Goal: Information Seeking & Learning: Check status

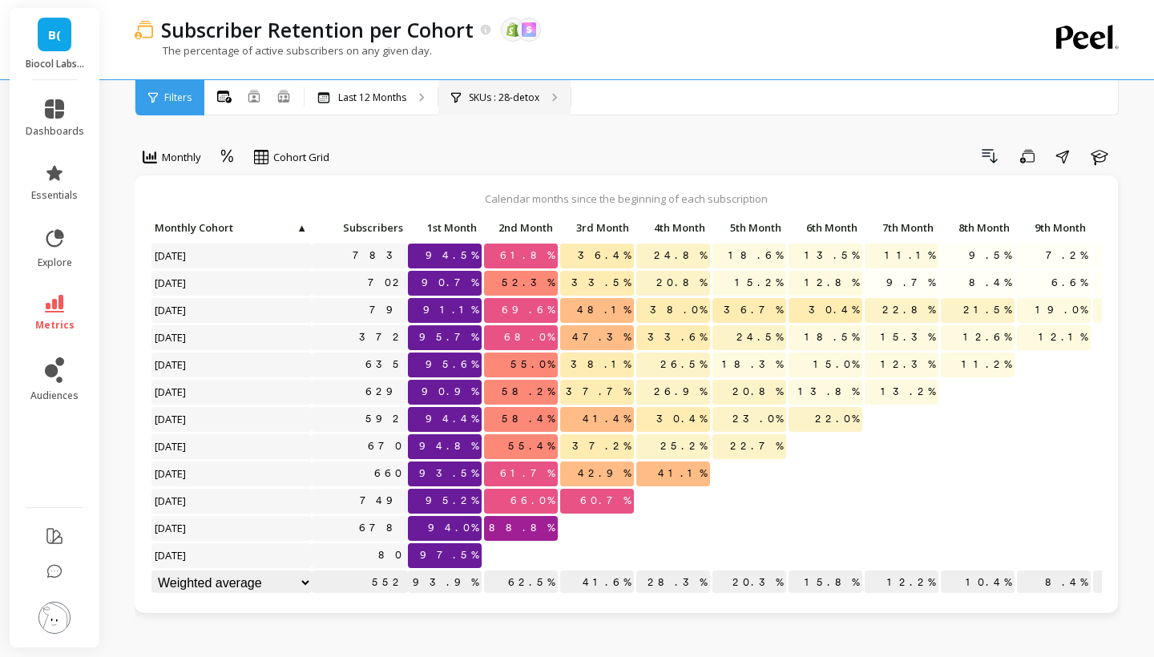
click at [498, 103] on p "SKUs : 28-detox" at bounding box center [504, 97] width 71 height 13
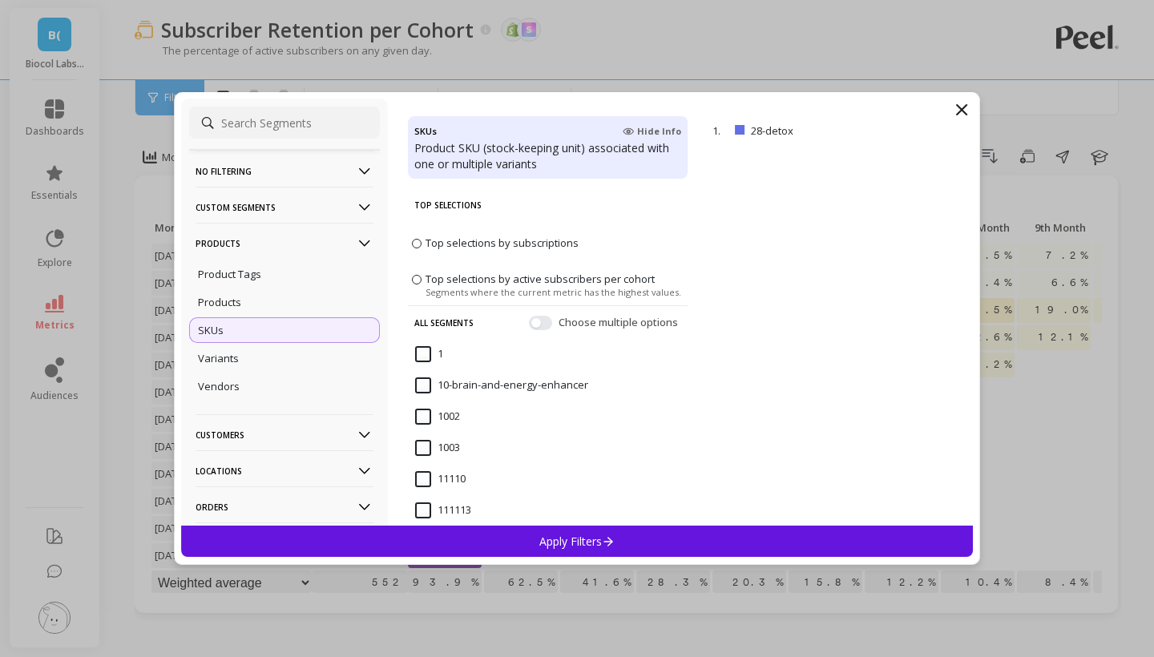
click at [964, 114] on icon at bounding box center [961, 109] width 19 height 19
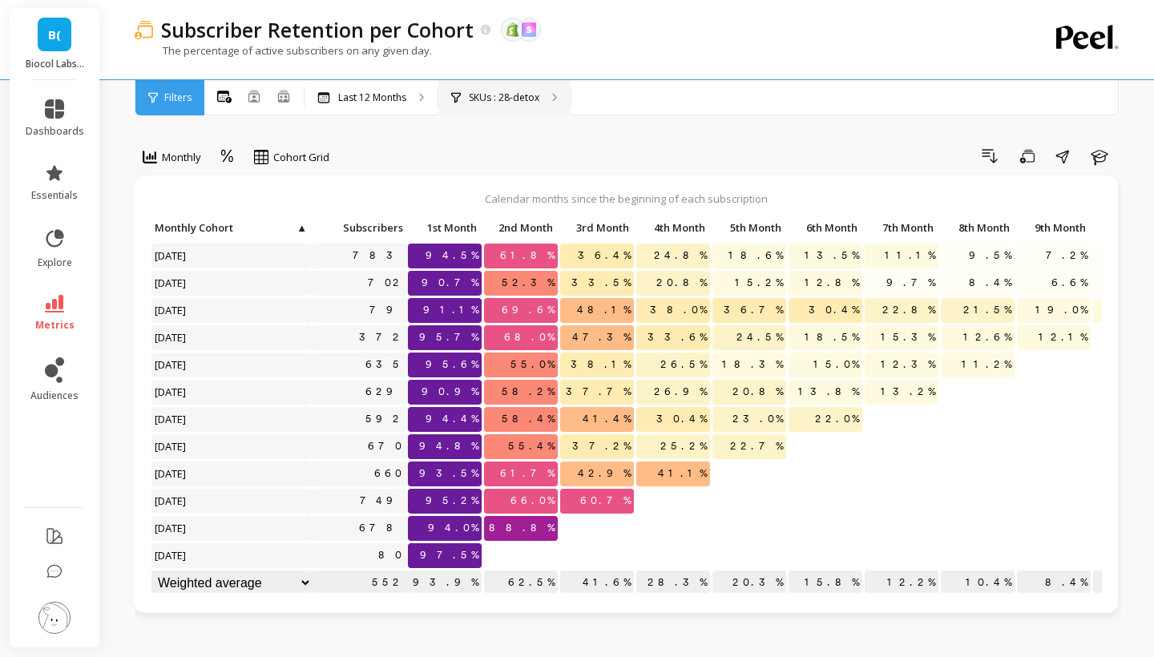
click at [488, 88] on div "SKUs : 28-detox" at bounding box center [504, 97] width 132 height 35
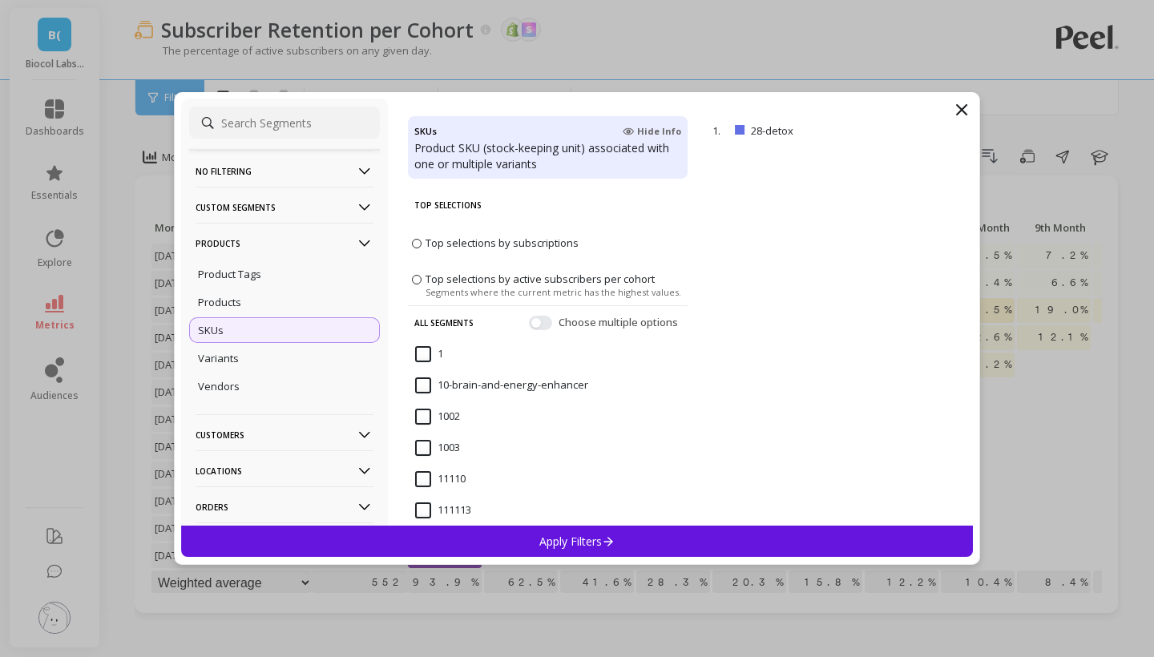
click at [251, 248] on p "Products" at bounding box center [285, 243] width 178 height 41
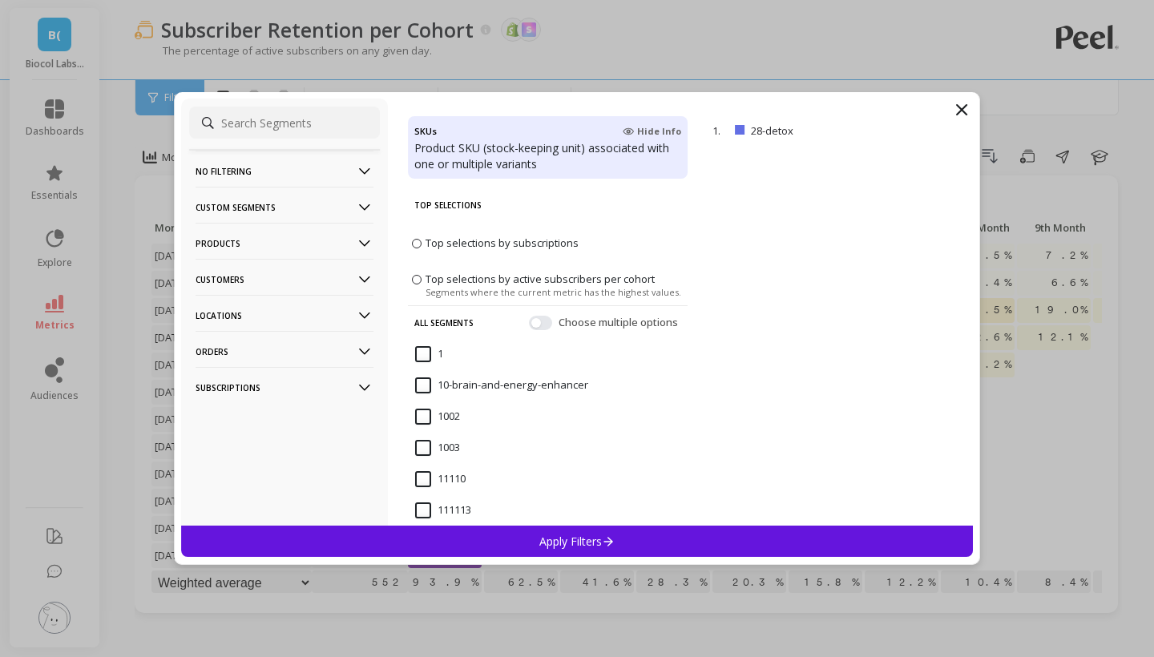
click at [244, 277] on p "Customers" at bounding box center [285, 279] width 178 height 41
click at [247, 307] on p "Customer Tags" at bounding box center [234, 310] width 73 height 14
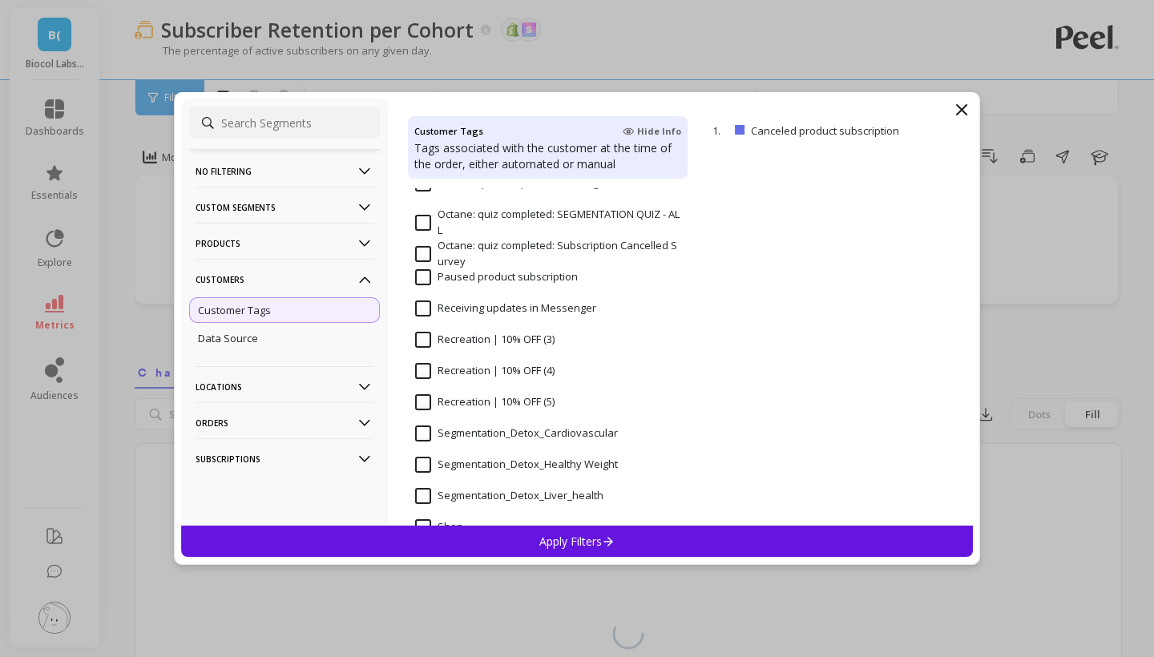
scroll to position [1228, 0]
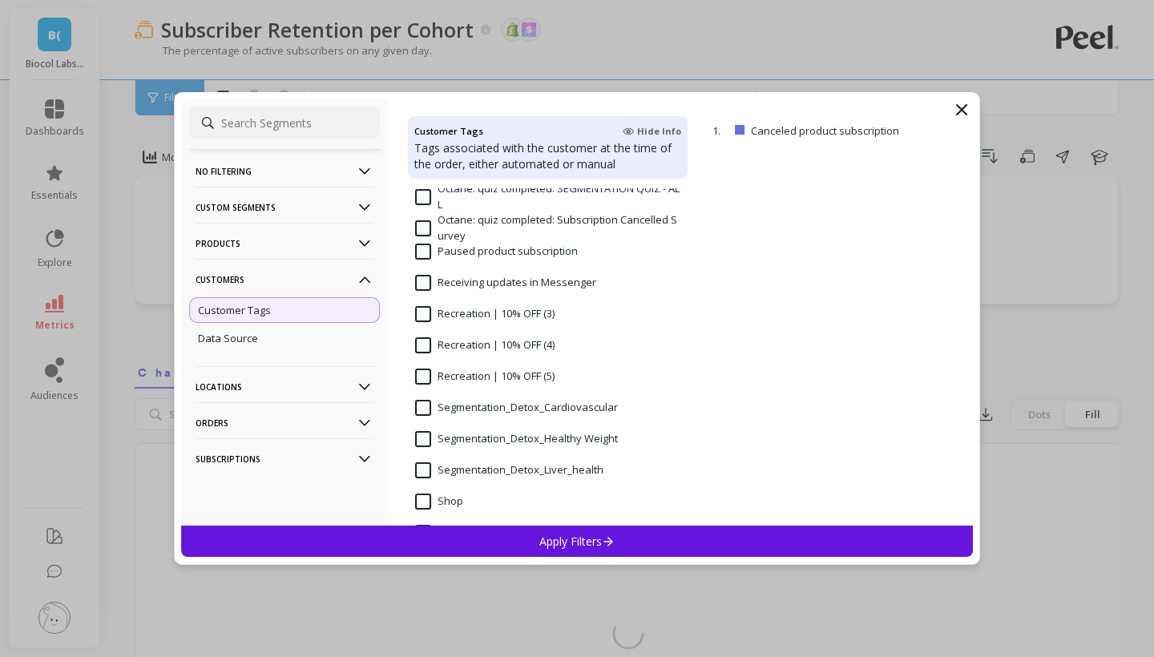
click at [471, 473] on input "Segmentation_Detox_Liver_health" at bounding box center [509, 471] width 188 height 16
click at [524, 548] on div "Apply Filters" at bounding box center [577, 541] width 792 height 31
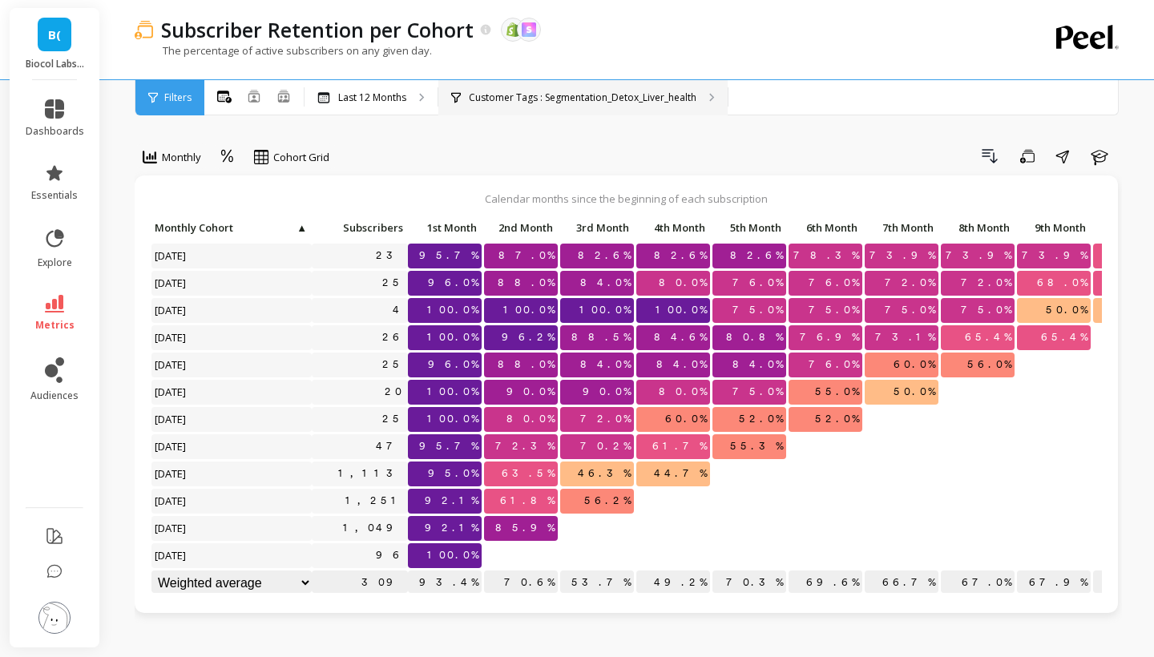
click at [580, 99] on p "Customer Tags : Segmentation_Detox_Liver_health" at bounding box center [583, 97] width 228 height 13
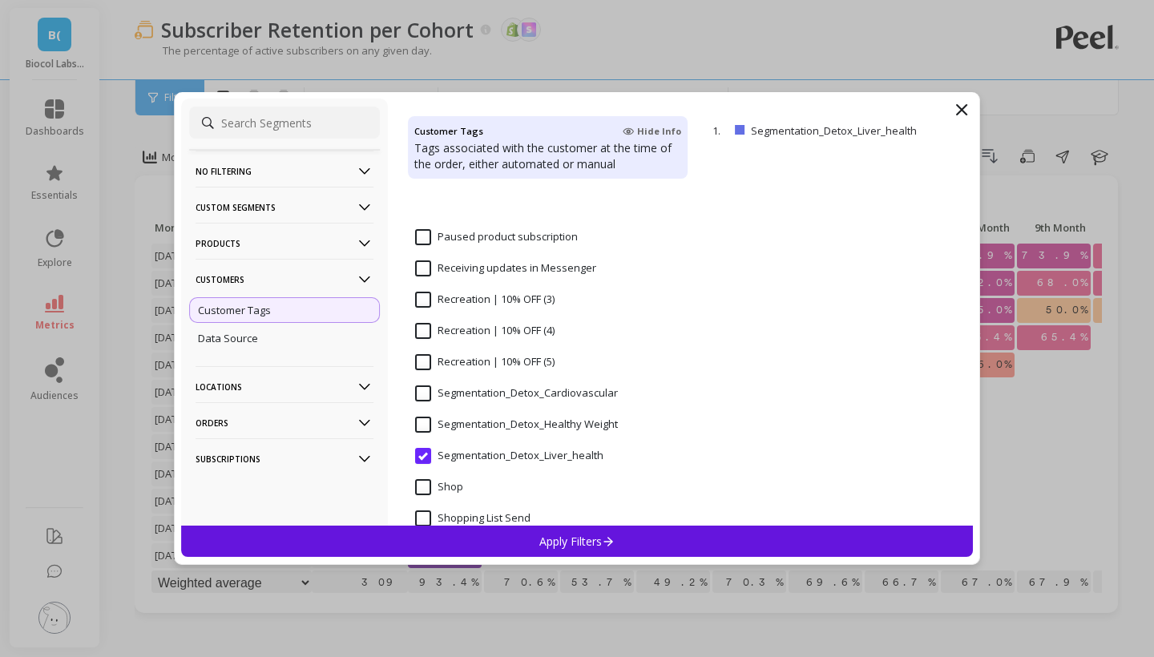
scroll to position [1321, 0]
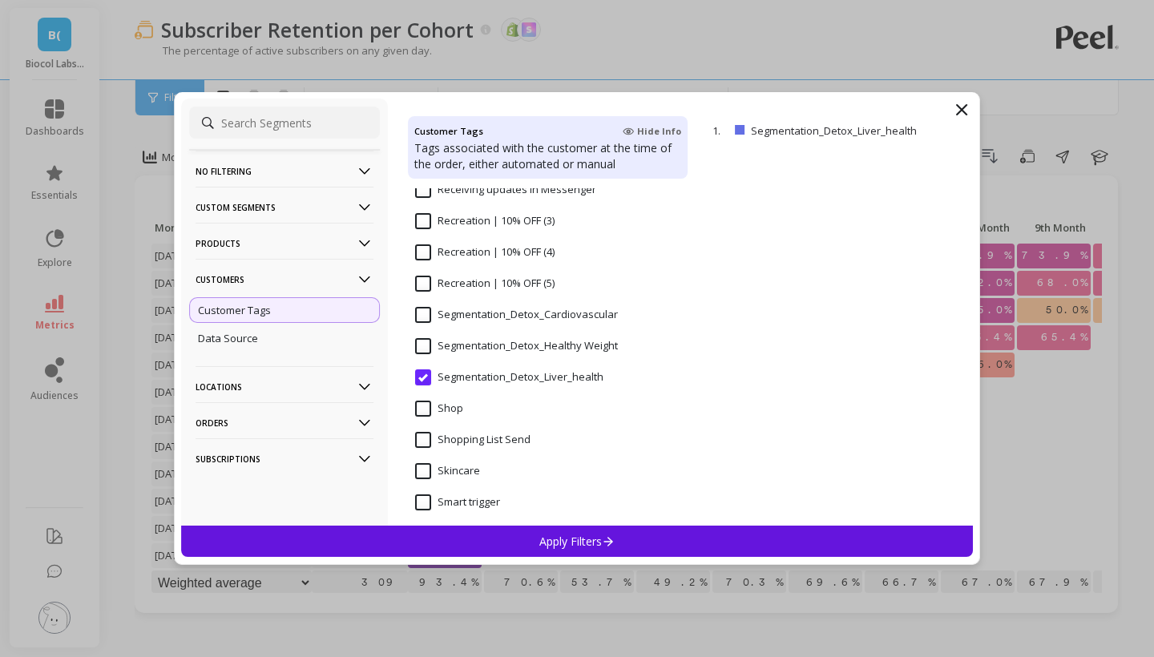
click at [477, 351] on Weight "Segmentation_Detox_Healthy Weight" at bounding box center [516, 346] width 203 height 16
click at [539, 553] on div "Apply Filters" at bounding box center [577, 541] width 792 height 31
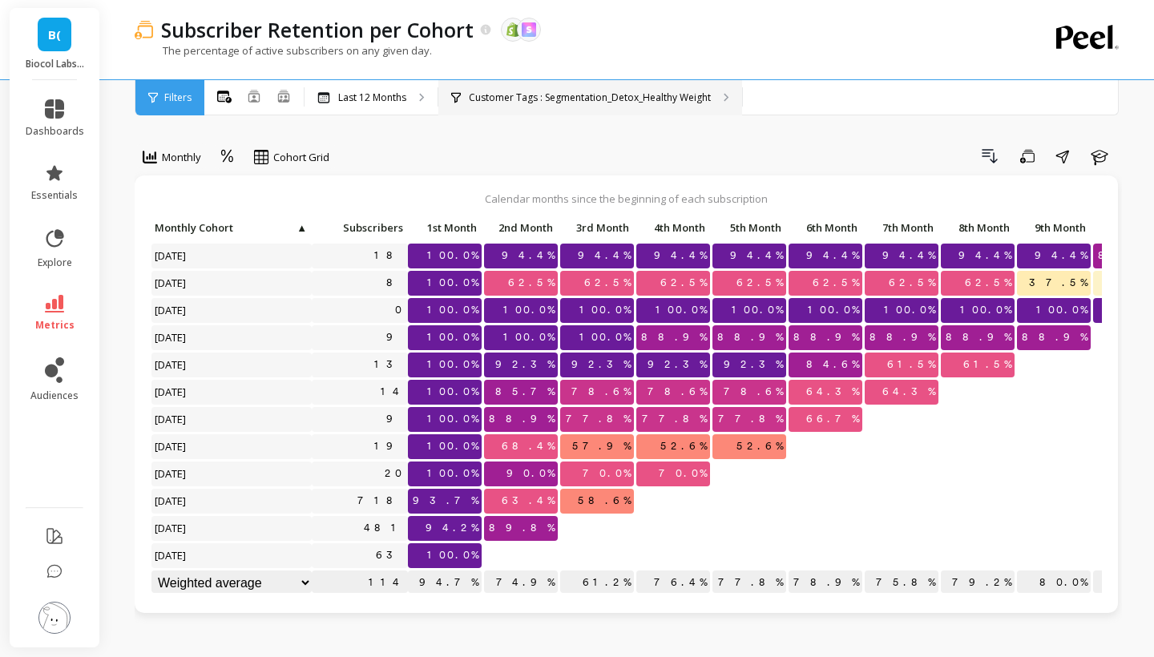
click at [563, 103] on p "Customer Tags : Segmentation_Detox_Healthy Weight" at bounding box center [590, 97] width 242 height 13
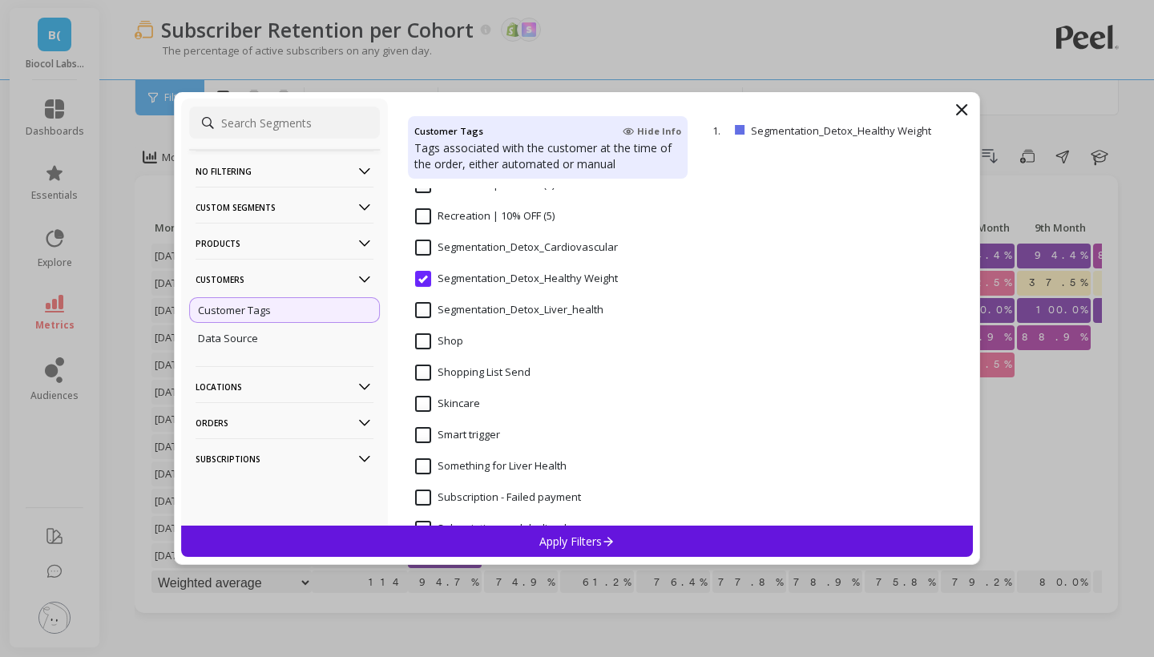
scroll to position [1389, 0]
click at [491, 257] on span "Segmentation_Detox_Cardiovascular" at bounding box center [516, 256] width 203 height 34
click at [551, 555] on div "Apply Filters" at bounding box center [577, 541] width 792 height 31
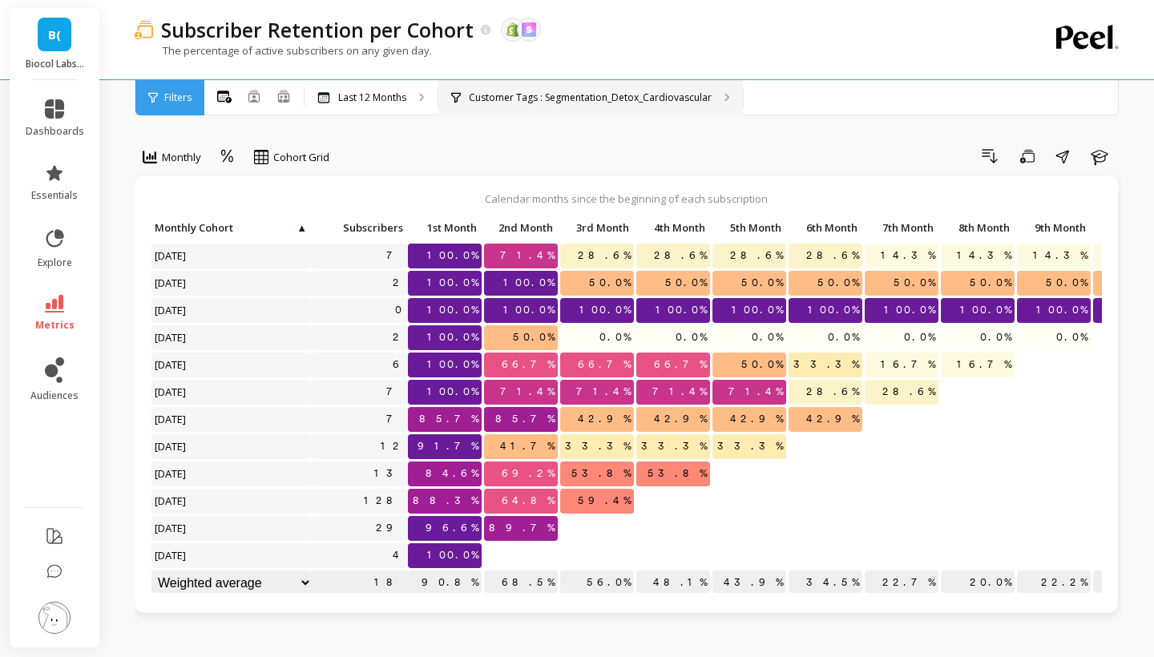
click at [491, 95] on p "Customer Tags : Segmentation_Detox_Cardiovascular" at bounding box center [590, 97] width 243 height 13
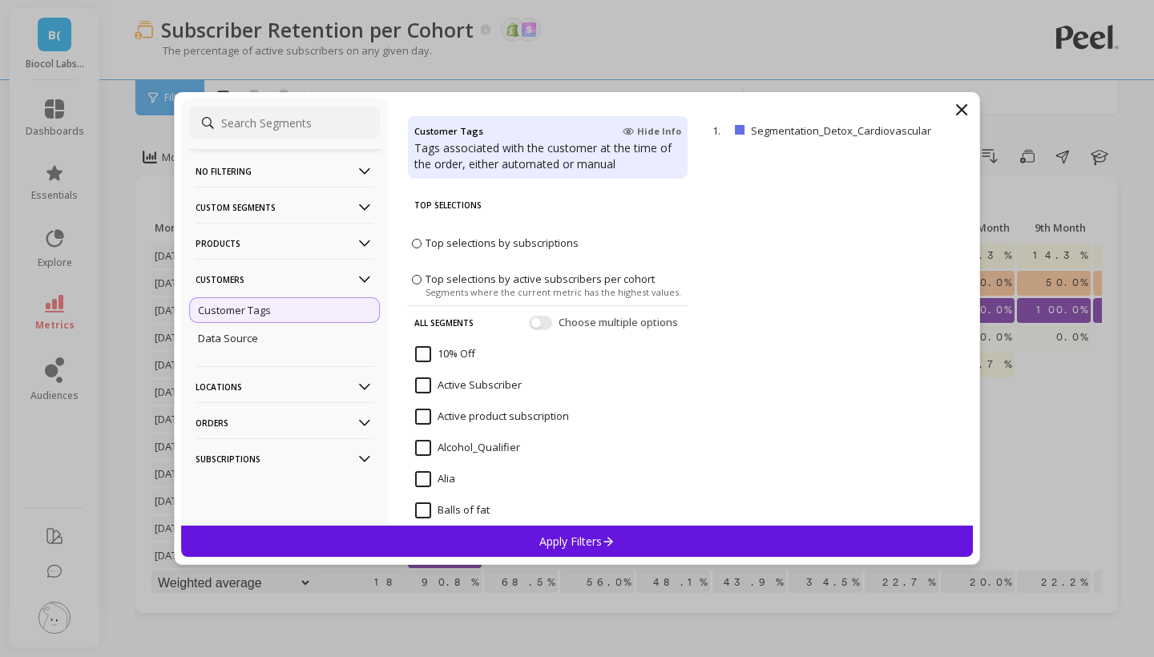
click at [271, 287] on p "Customers" at bounding box center [285, 279] width 178 height 41
click at [261, 243] on p "Products" at bounding box center [285, 243] width 178 height 41
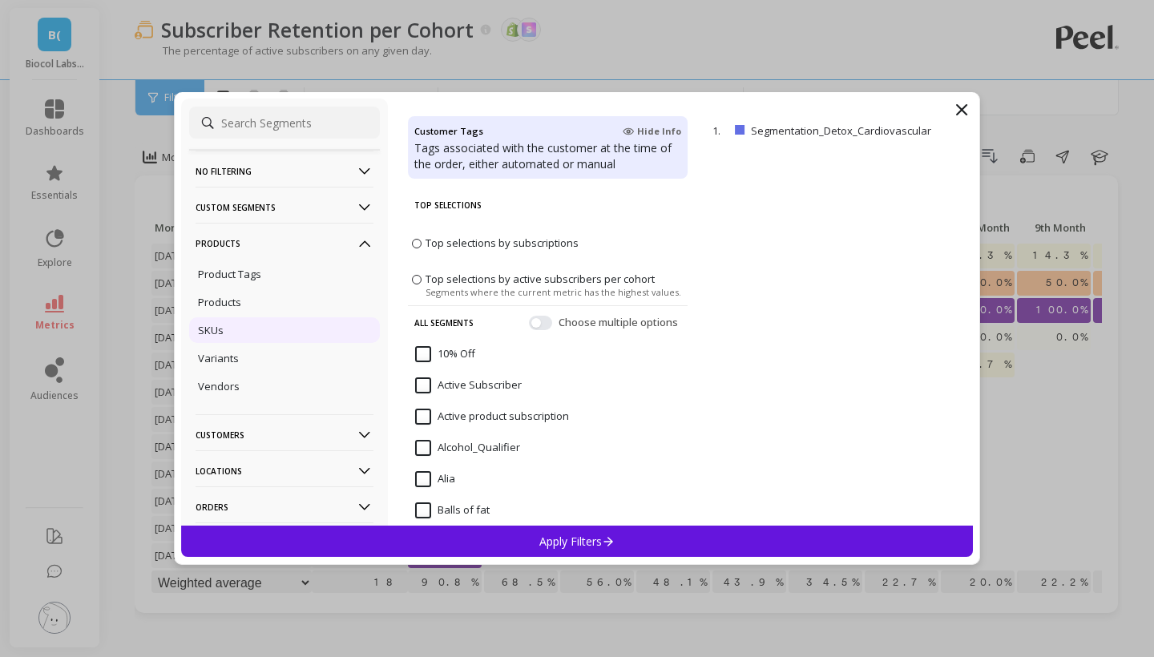
click at [257, 329] on div "SKUs" at bounding box center [284, 330] width 191 height 26
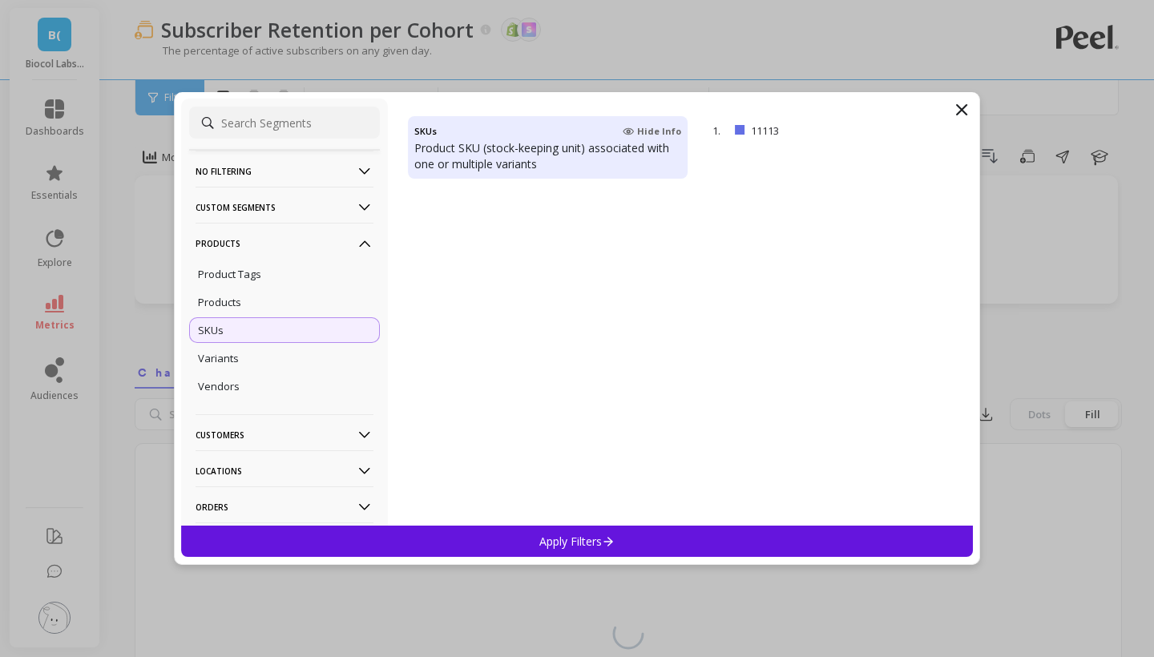
scroll to position [1440, 0]
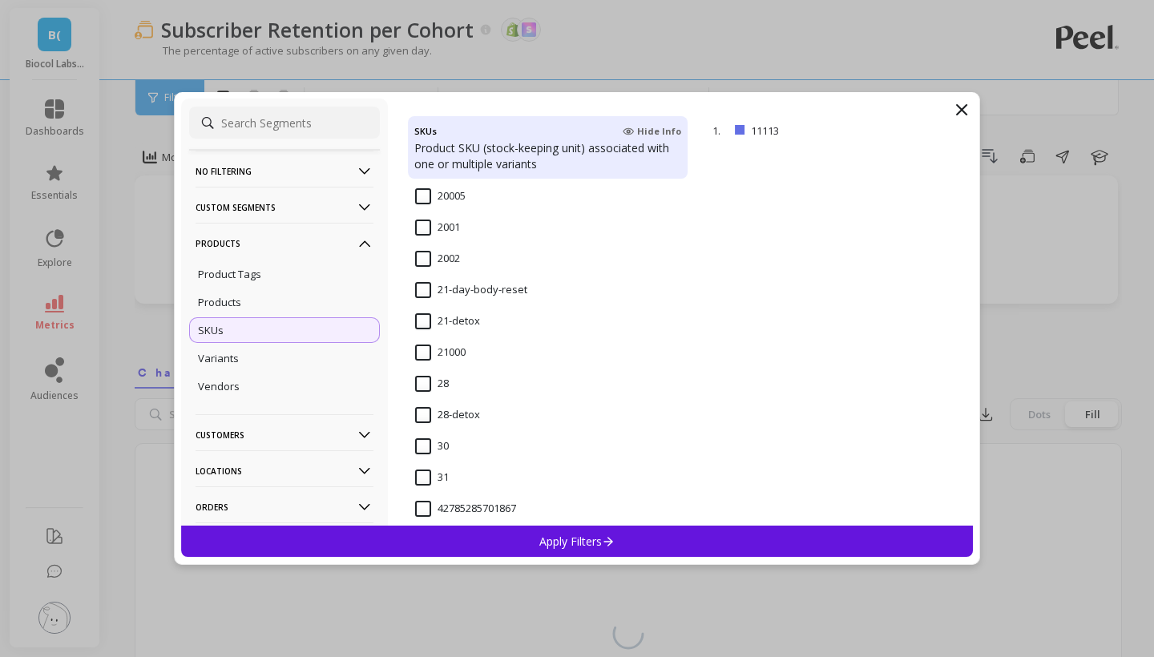
click at [445, 291] on input "21-day-body-reset" at bounding box center [471, 290] width 112 height 16
click at [533, 531] on div "Apply Filters" at bounding box center [577, 541] width 792 height 31
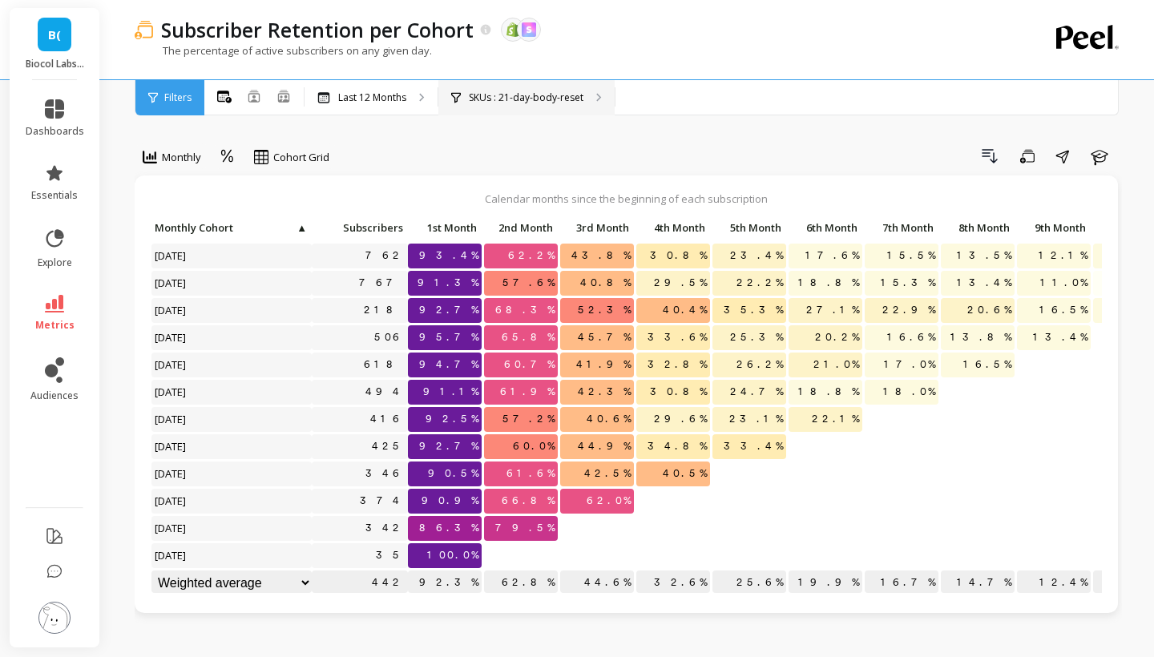
click at [542, 95] on p "SKUs : 21-day-body-reset" at bounding box center [526, 97] width 115 height 13
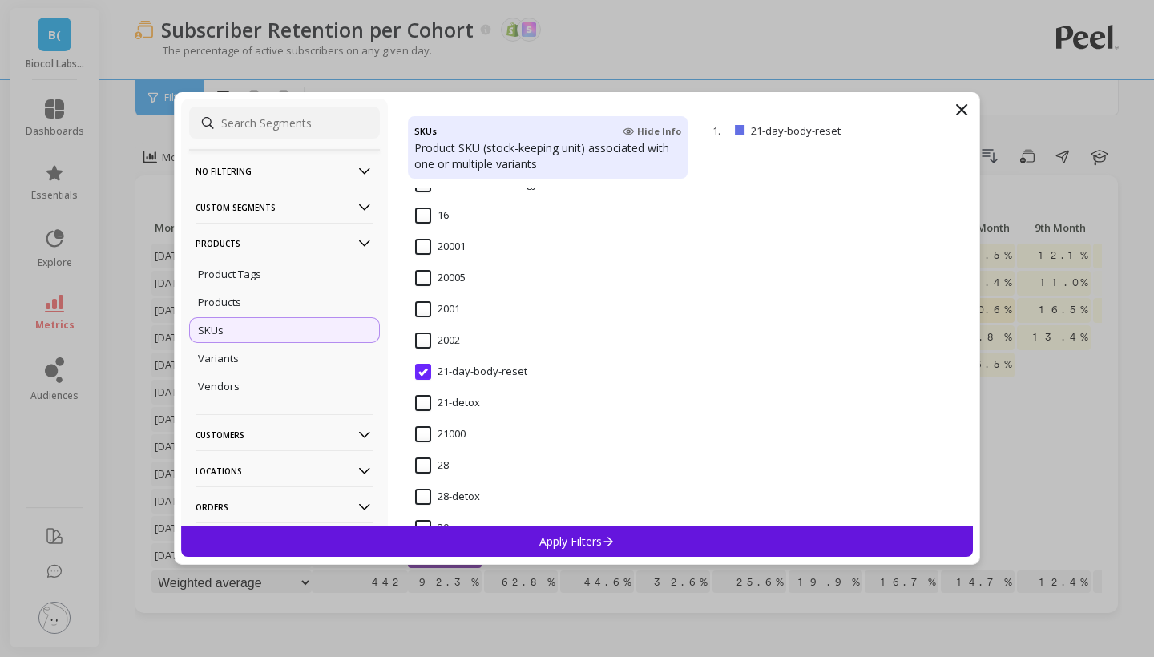
scroll to position [1355, 0]
click at [463, 418] on span "21-detox" at bounding box center [447, 415] width 65 height 34
click at [568, 541] on p "Apply Filters" at bounding box center [577, 541] width 76 height 15
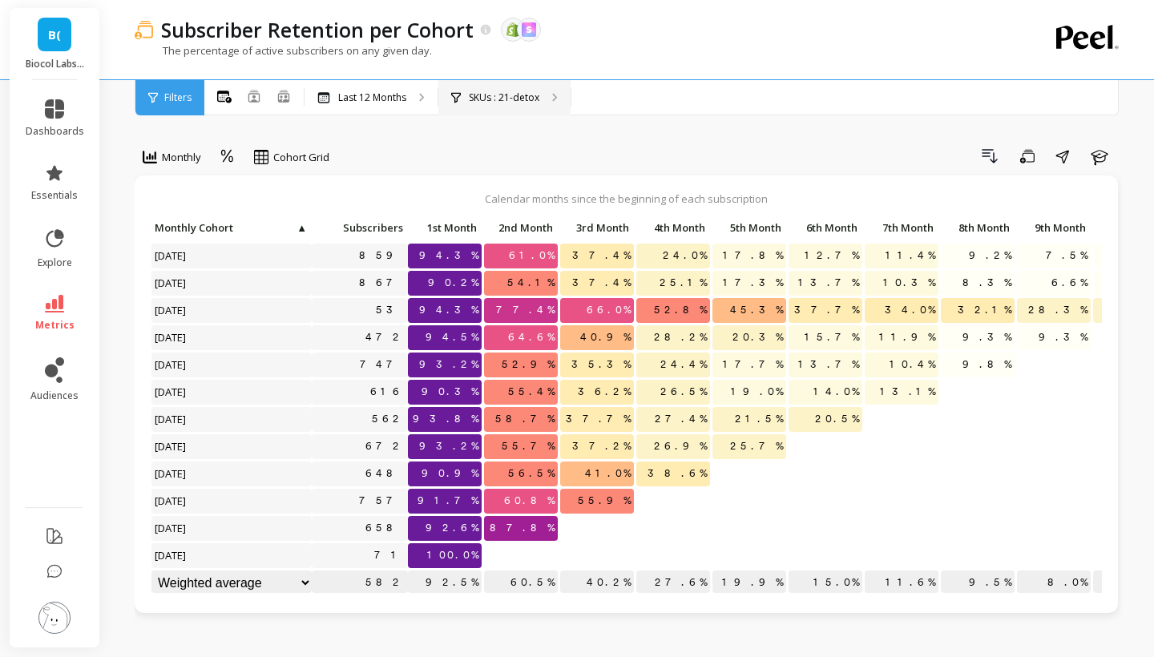
click at [518, 100] on p "SKUs : 21-detox" at bounding box center [504, 97] width 71 height 13
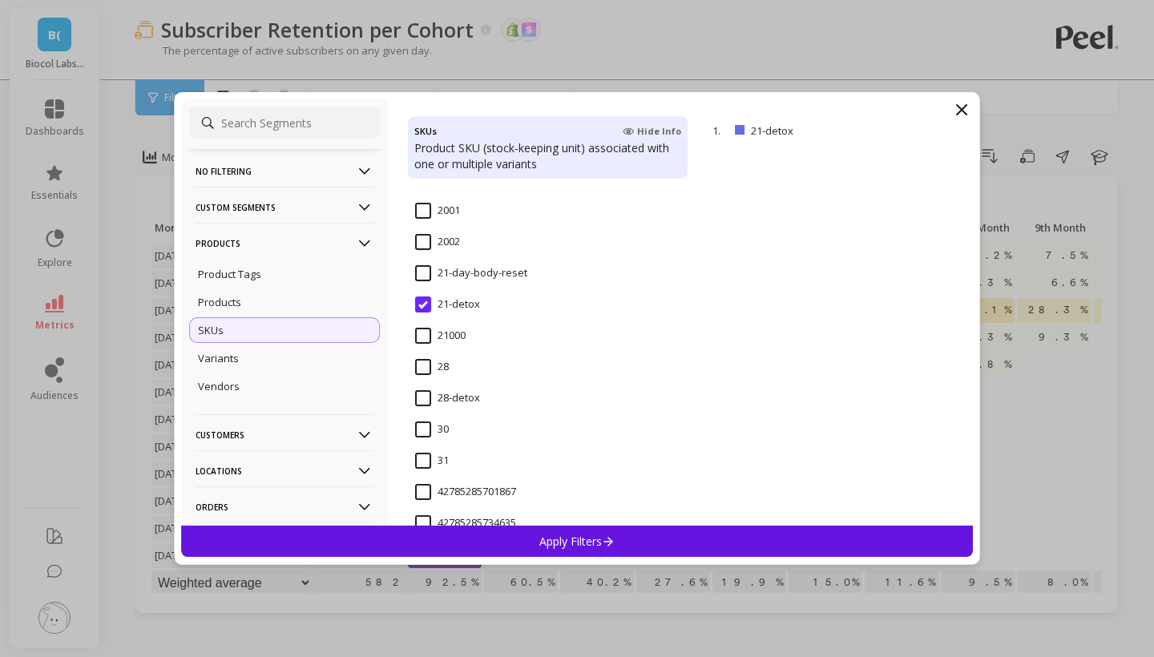
scroll to position [1476, 0]
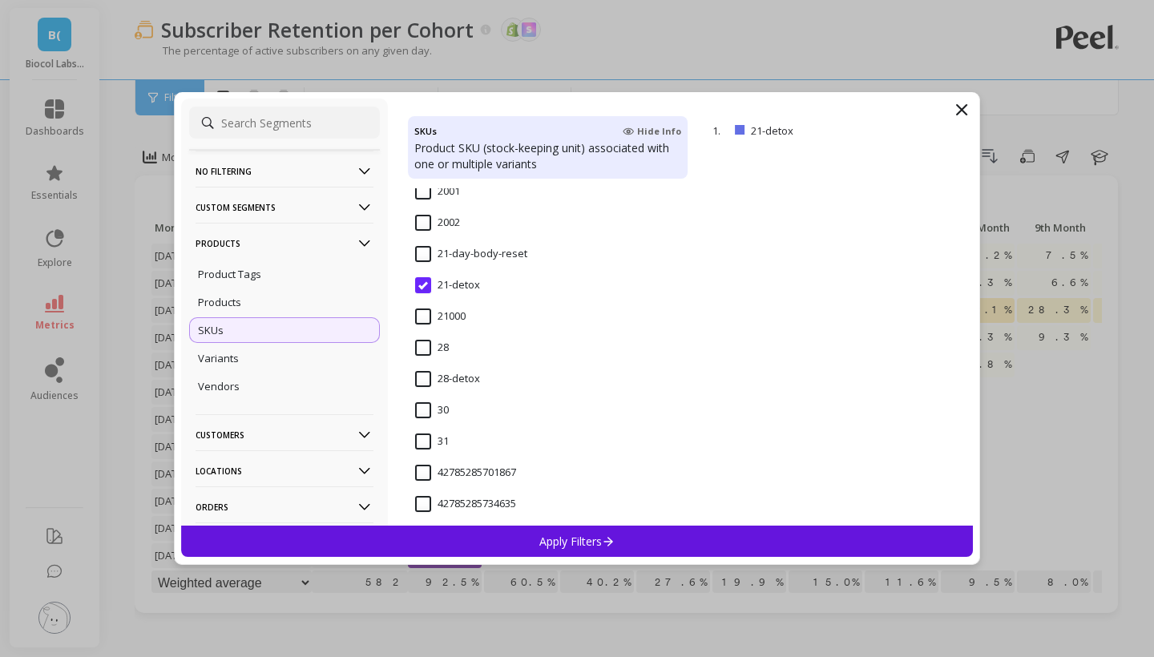
click at [465, 370] on div "28-detox" at bounding box center [548, 388] width 280 height 48
click at [529, 528] on div "Apply Filters" at bounding box center [577, 541] width 792 height 31
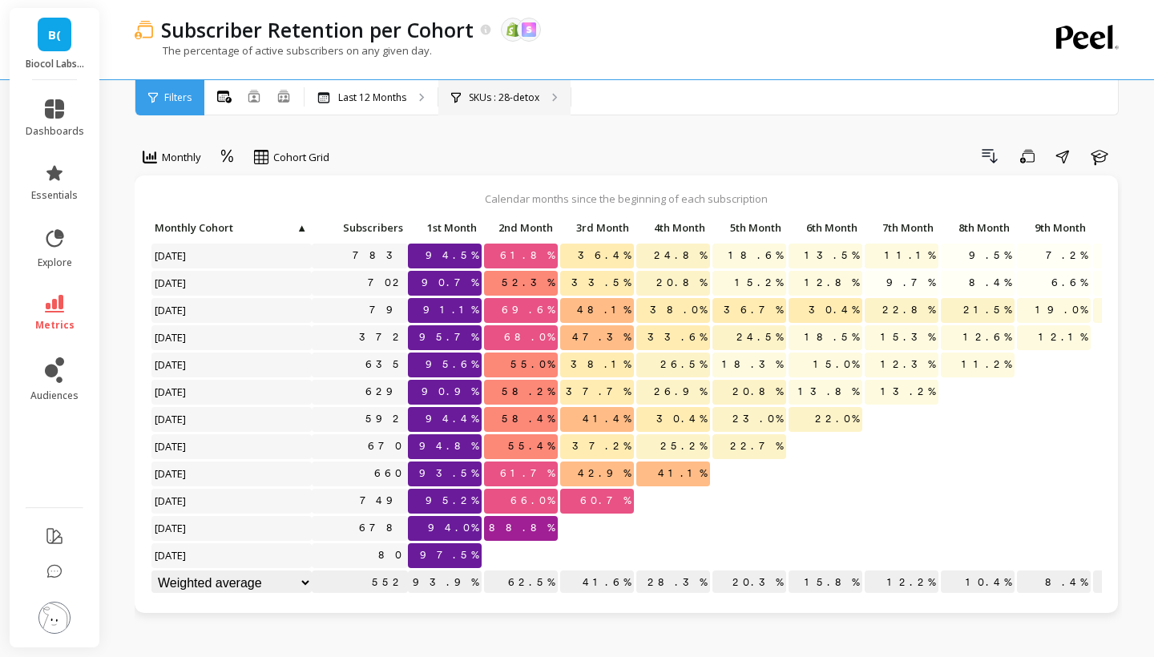
click at [509, 95] on p "SKUs : 28-detox" at bounding box center [504, 97] width 71 height 13
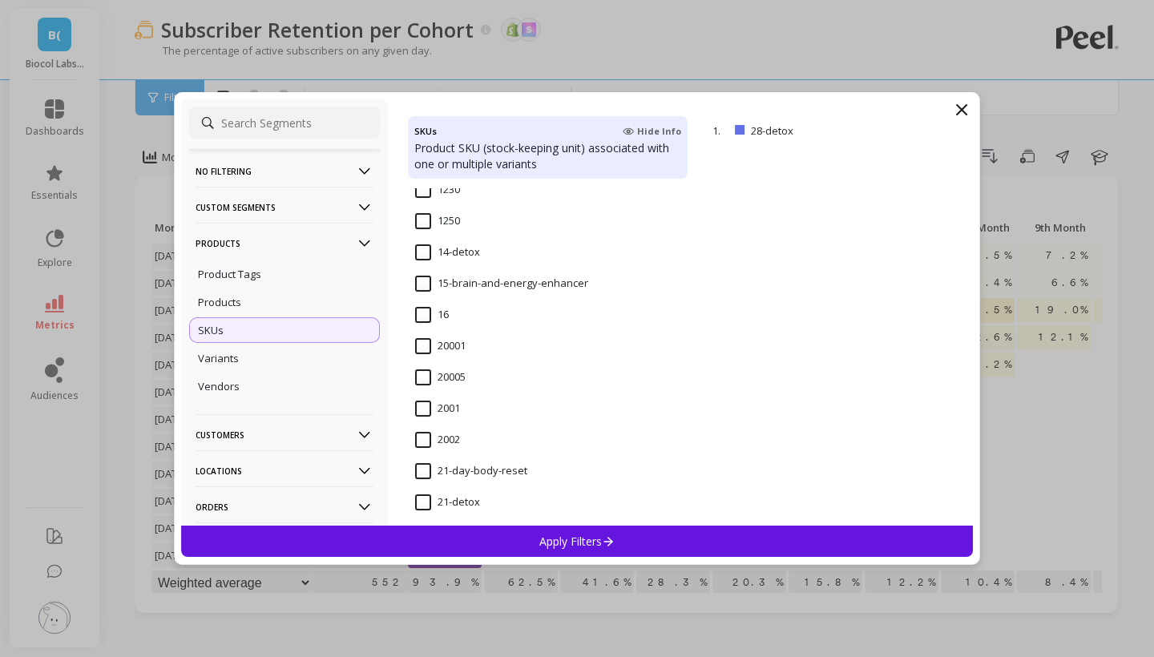
scroll to position [1250, 0]
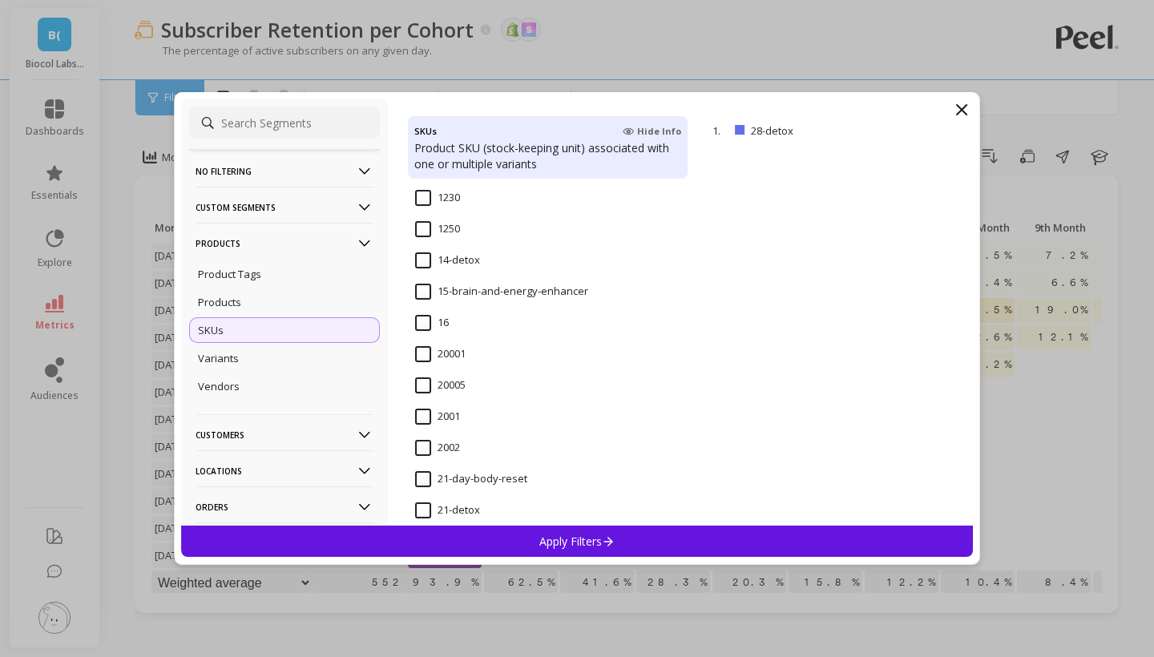
click at [444, 267] on input "14-detox" at bounding box center [447, 260] width 65 height 16
click at [531, 543] on div "Apply Filters" at bounding box center [577, 541] width 792 height 31
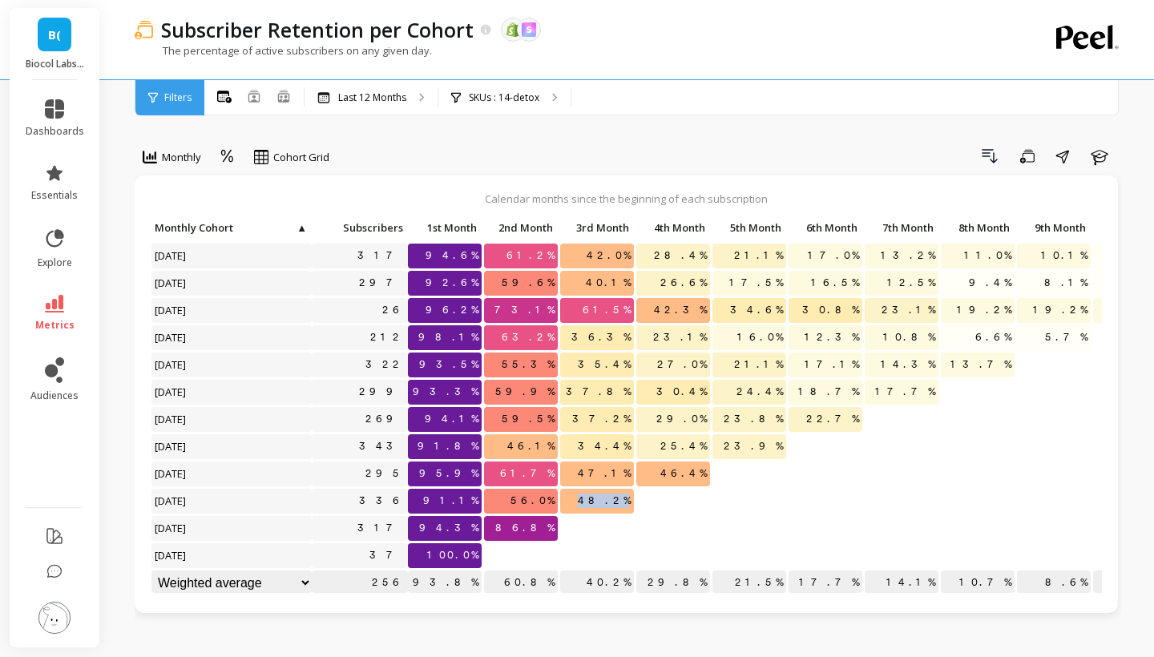
drag, startPoint x: 599, startPoint y: 499, endPoint x: 644, endPoint y: 511, distance: 46.5
click at [643, 511] on div "317 94.6% 61.2% 42.0% 28.4% 21.1% 17.0% 13.2% 11.0% 10.1% 9.1% 8.2% 297 92.6% 5…" at bounding box center [718, 407] width 1134 height 382
click at [656, 526] on p at bounding box center [673, 521] width 74 height 11
click at [477, 103] on p "SKUs : 14-detox" at bounding box center [504, 97] width 71 height 13
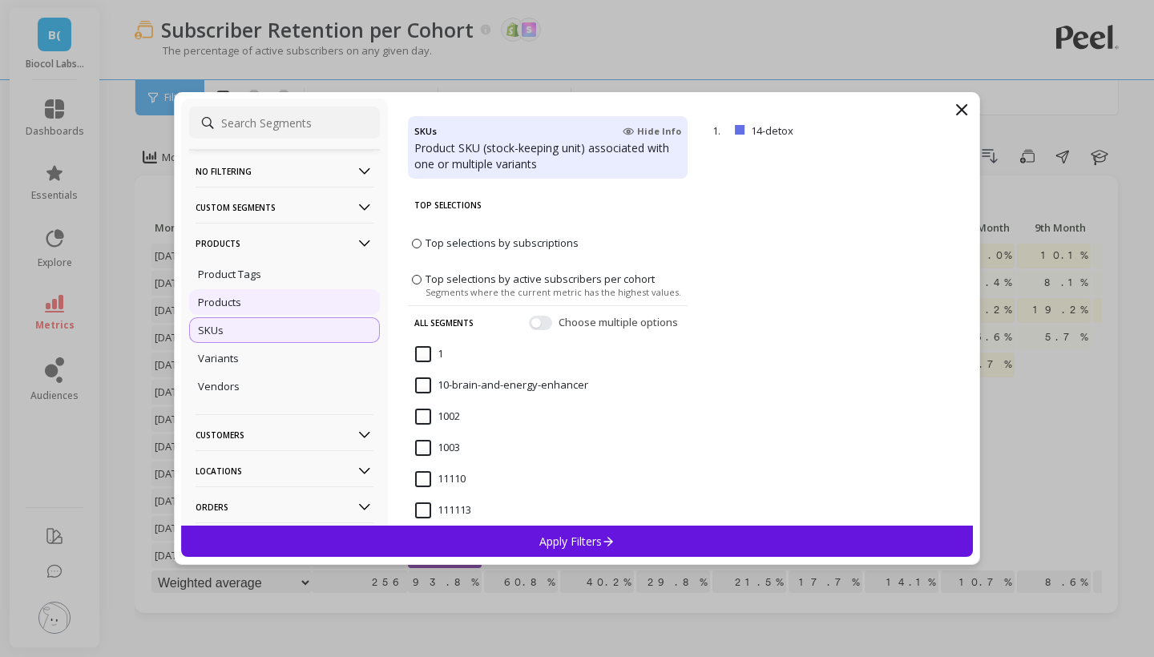
click at [242, 301] on div "Products" at bounding box center [284, 302] width 191 height 26
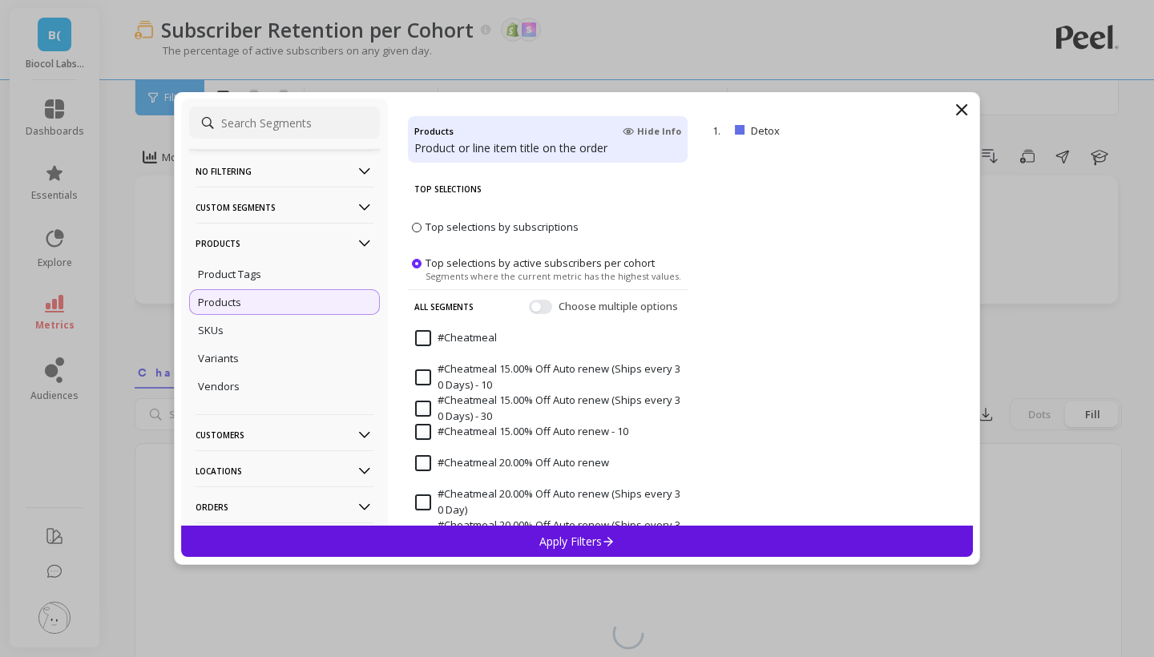
click at [532, 533] on div "Apply Filters" at bounding box center [577, 541] width 792 height 31
